Goal: Task Accomplishment & Management: Manage account settings

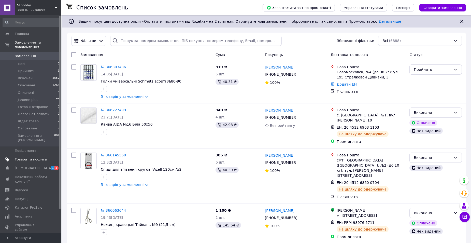
click at [30, 157] on span "Товари та послуги" at bounding box center [31, 159] width 32 height 5
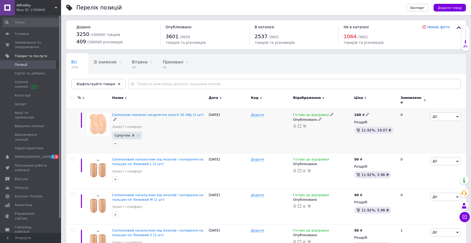
click at [439, 115] on span "Дії" at bounding box center [445, 116] width 31 height 8
click at [411, 137] on li "Копіювати" at bounding box center [426, 140] width 67 height 7
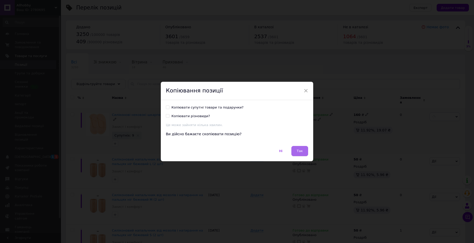
click at [297, 150] on span "Так" at bounding box center [300, 151] width 6 height 4
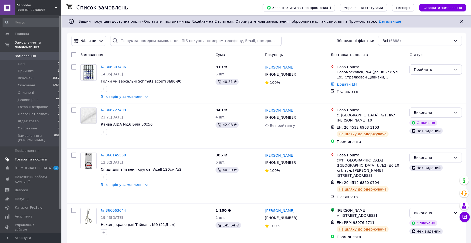
click at [26, 155] on link "Товари та послуги" at bounding box center [31, 159] width 63 height 9
